Goal: Navigation & Orientation: Understand site structure

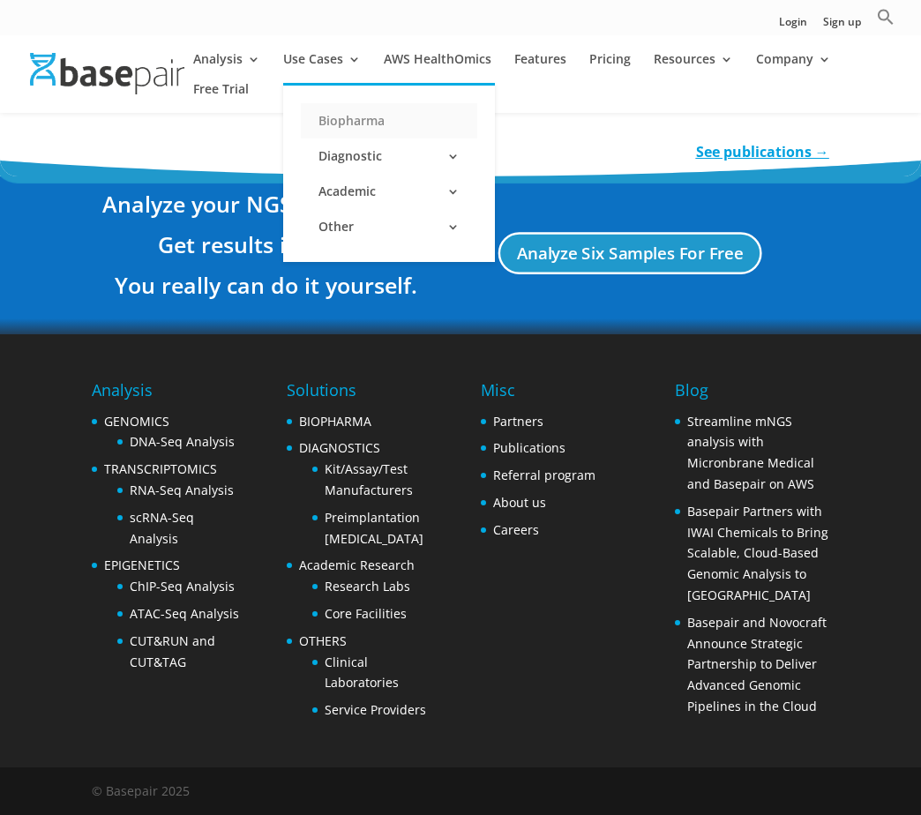
scroll to position [3729, 0]
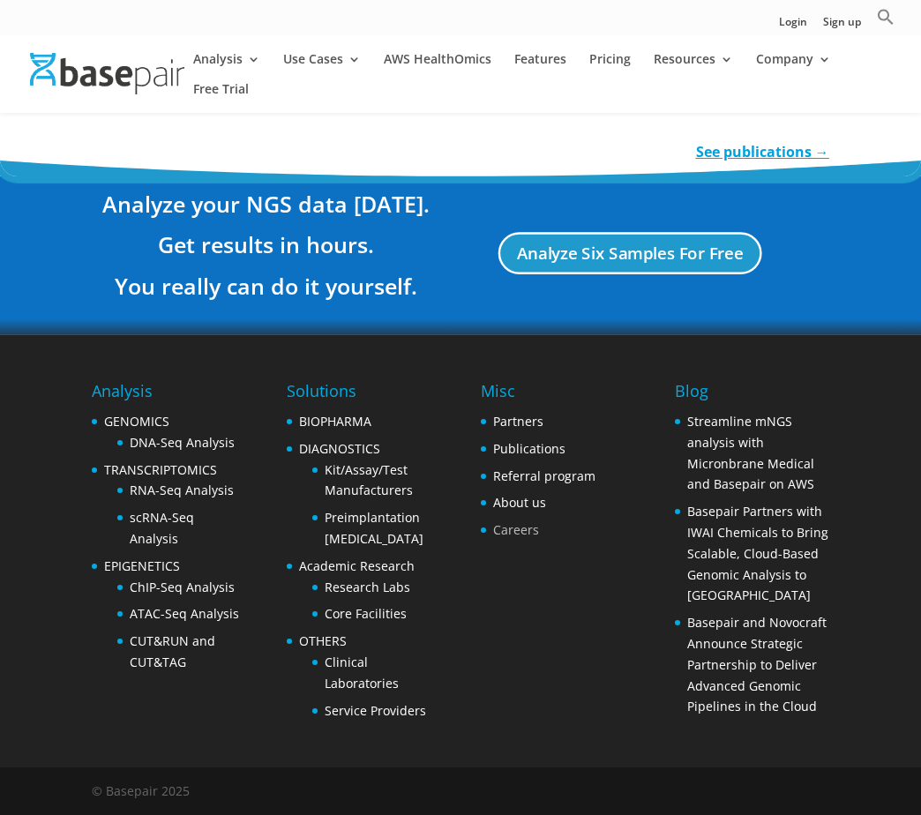
click at [534, 535] on link "Careers" at bounding box center [516, 529] width 46 height 17
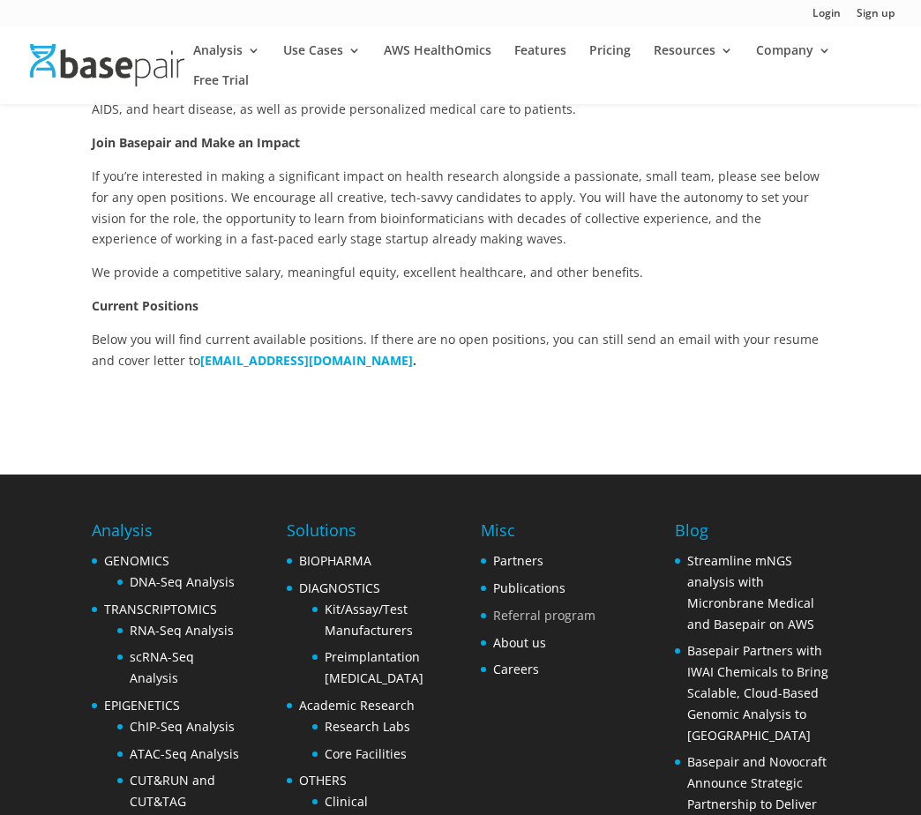
click at [528, 618] on link "Referral program" at bounding box center [544, 615] width 102 height 17
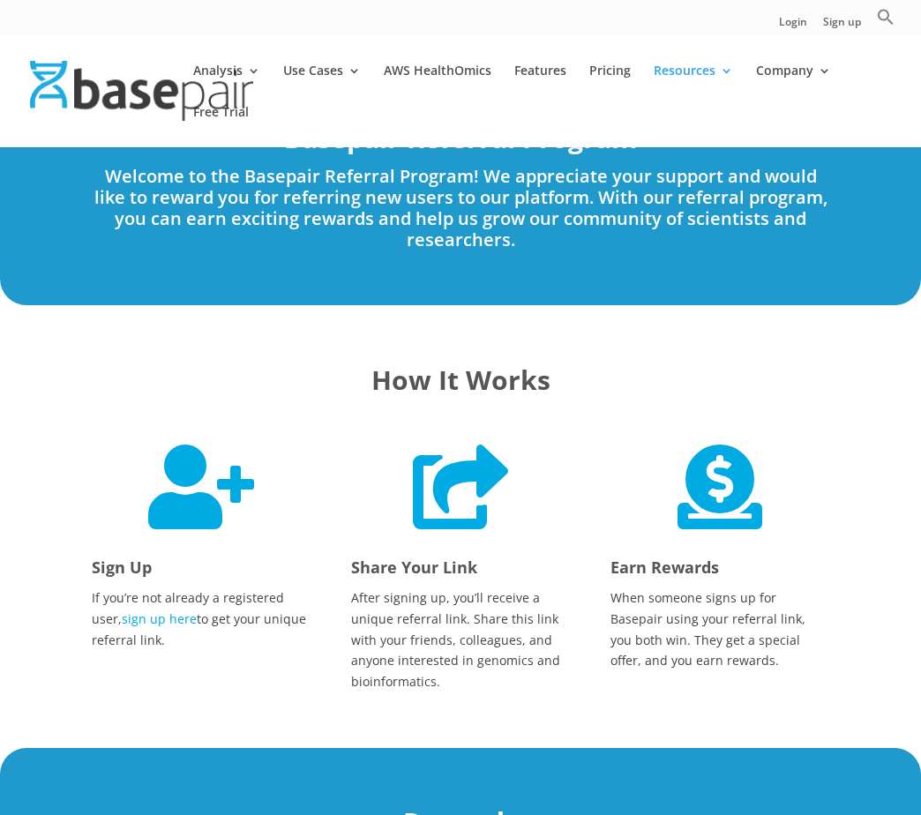
scroll to position [44, 0]
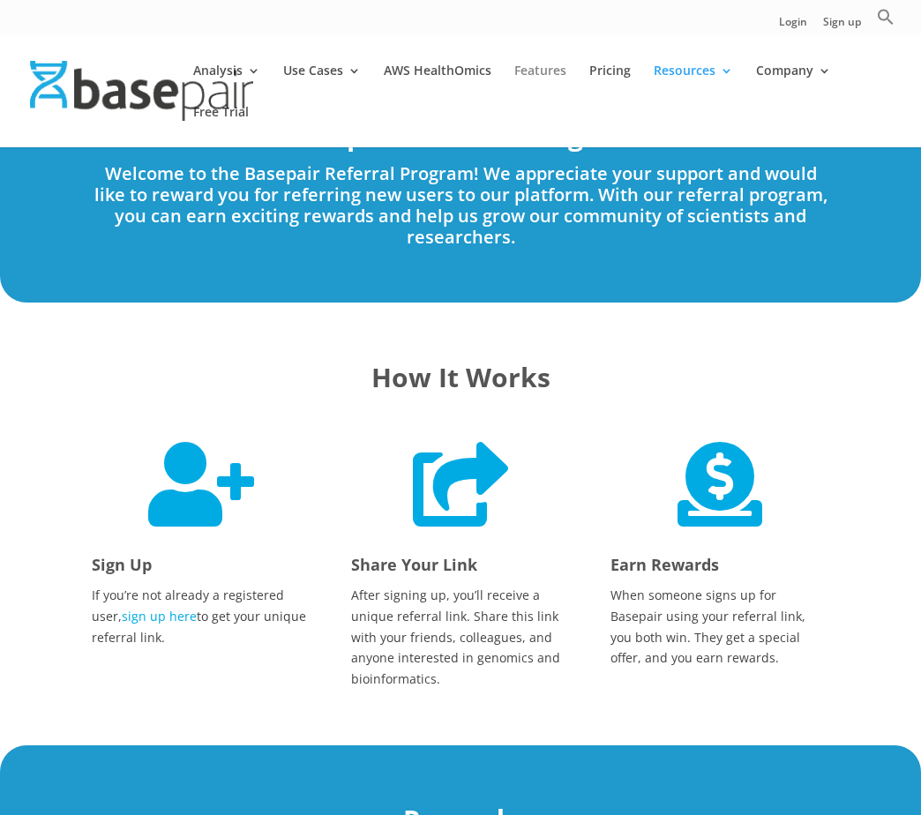
click at [547, 64] on link "Features" at bounding box center [540, 84] width 52 height 41
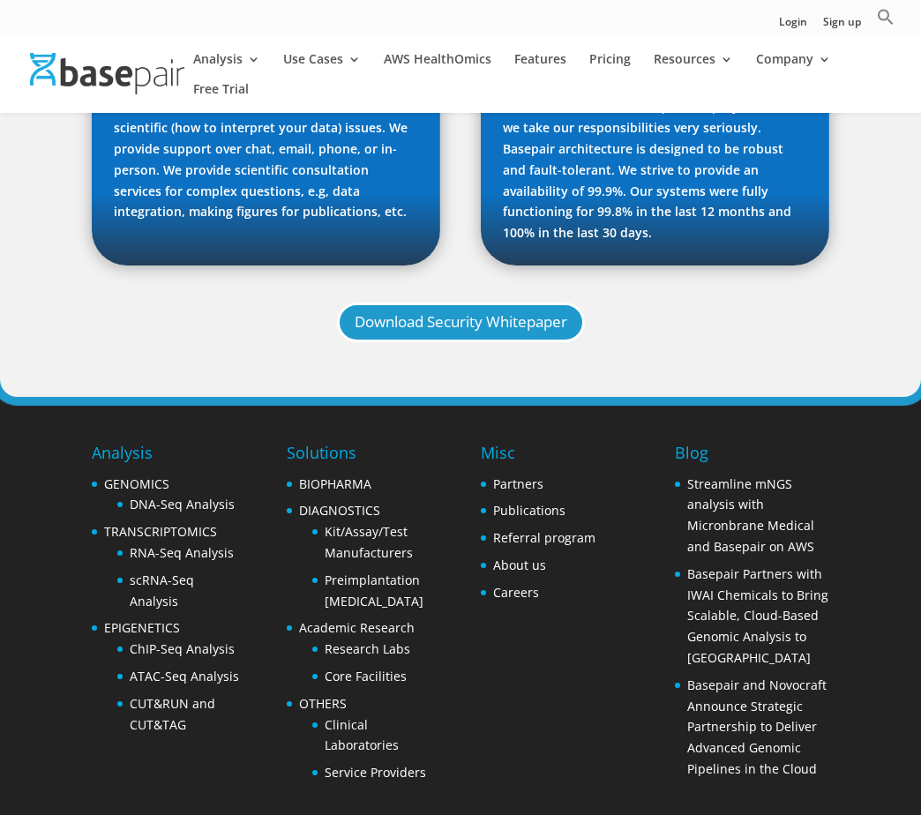
scroll to position [1844, 0]
